Goal: Task Accomplishment & Management: Complete application form

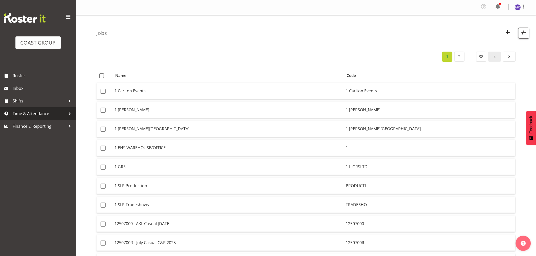
click at [42, 116] on span "Time & Attendance" at bounding box center [39, 114] width 53 height 8
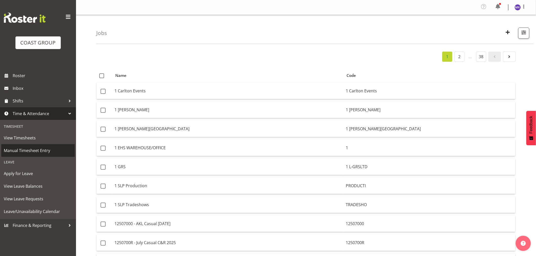
click at [29, 150] on span "Manual Timesheet Entry" at bounding box center [38, 151] width 68 height 8
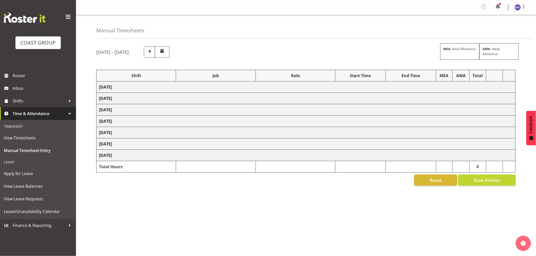
select select "69"
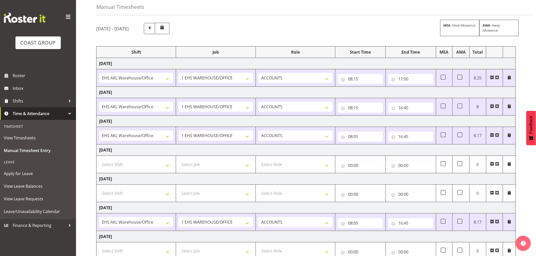
scroll to position [60, 0]
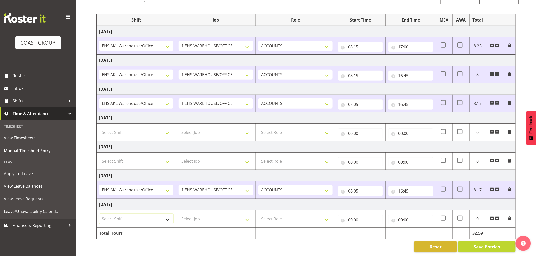
click at [168, 215] on select "Select Shift EHS AKL Warehouse/Office" at bounding box center [136, 219] width 74 height 10
select select "1083"
click at [99, 214] on select "Select Shift EHS AKL Warehouse/Office" at bounding box center [136, 219] width 74 height 10
click at [247, 215] on select "Select Job 1 Carlton Events 1 [PERSON_NAME][GEOGRAPHIC_DATA] 1 [PERSON_NAME][GE…" at bounding box center [216, 219] width 74 height 10
select select "69"
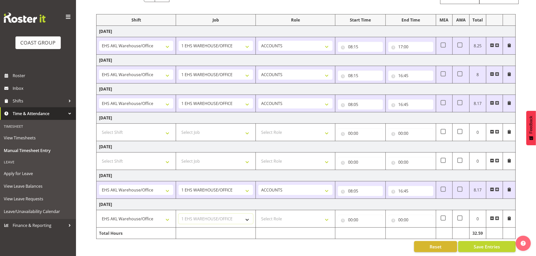
click at [179, 214] on select "Select Job 1 Carlton Events 1 [PERSON_NAME][GEOGRAPHIC_DATA] 1 [PERSON_NAME][GE…" at bounding box center [216, 219] width 74 height 10
click at [328, 216] on select "Select Role ACCOUNTS" at bounding box center [295, 219] width 74 height 10
select select "204"
click at [258, 214] on select "Select Role ACCOUNTS" at bounding box center [295, 219] width 74 height 10
click at [362, 215] on input "00:00" at bounding box center [360, 220] width 45 height 10
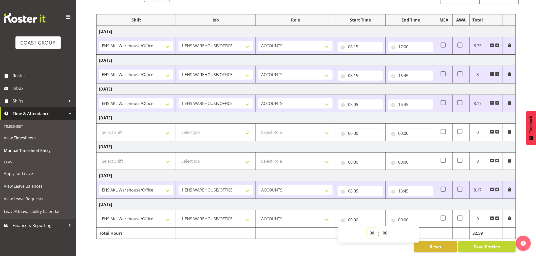
click at [371, 233] on select "00 01 02 03 04 05 06 07 08 09 10 11 12 13 14 15 16 17 18 19 20 21 22 23" at bounding box center [372, 233] width 11 height 10
select select "8"
click at [367, 228] on select "00 01 02 03 04 05 06 07 08 09 10 11 12 13 14 15 16 17 18 19 20 21 22 23" at bounding box center [372, 233] width 11 height 10
type input "08:00"
click at [386, 232] on select "00 01 02 03 04 05 06 07 08 09 10 11 12 13 14 15 16 17 18 19 20 21 22 23 24 25 2…" at bounding box center [385, 233] width 11 height 10
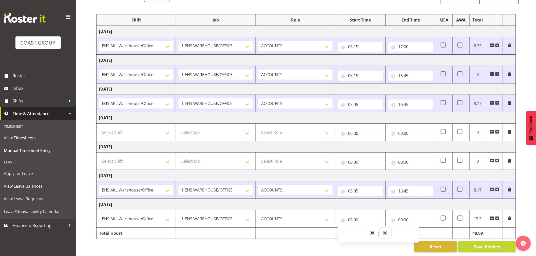
select select "15"
click at [380, 228] on select "00 01 02 03 04 05 06 07 08 09 10 11 12 13 14 15 16 17 18 19 20 21 22 23 24 25 2…" at bounding box center [385, 233] width 11 height 10
type input "08:15"
click at [411, 215] on input "00:00" at bounding box center [410, 220] width 45 height 10
click at [422, 228] on select "00 01 02 03 04 05 06 07 08 09 10 11 12 13 14 15 16 17 18 19 20 21 22 23" at bounding box center [422, 233] width 11 height 10
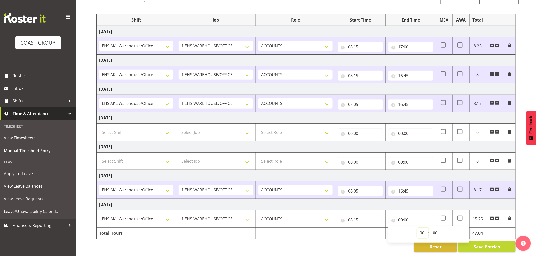
select select "16"
click at [417, 228] on select "00 01 02 03 04 05 06 07 08 09 10 11 12 13 14 15 16 17 18 19 20 21 22 23" at bounding box center [422, 233] width 11 height 10
type input "16:00"
click at [436, 229] on select "00 01 02 03 04 05 06 07 08 09 10 11 12 13 14 15 16 17 18 19 20 21 22 23 24 25 2…" at bounding box center [435, 233] width 11 height 10
select select "45"
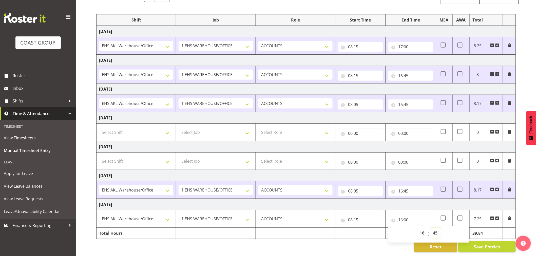
click at [430, 228] on select "00 01 02 03 04 05 06 07 08 09 10 11 12 13 14 15 16 17 18 19 20 21 22 23 24 25 2…" at bounding box center [435, 233] width 11 height 10
type input "16:45"
click at [487, 241] on button "Save Entries" at bounding box center [486, 246] width 57 height 11
click at [485, 244] on span "Save Entries" at bounding box center [487, 247] width 26 height 7
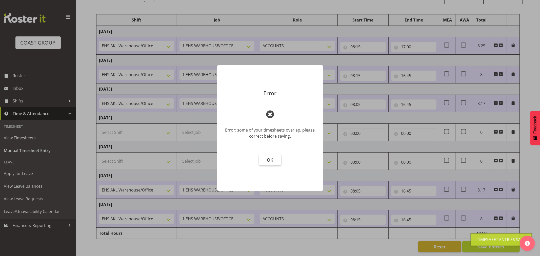
click at [274, 161] on button "OK" at bounding box center [270, 159] width 22 height 11
